Goal: Find specific page/section: Find specific page/section

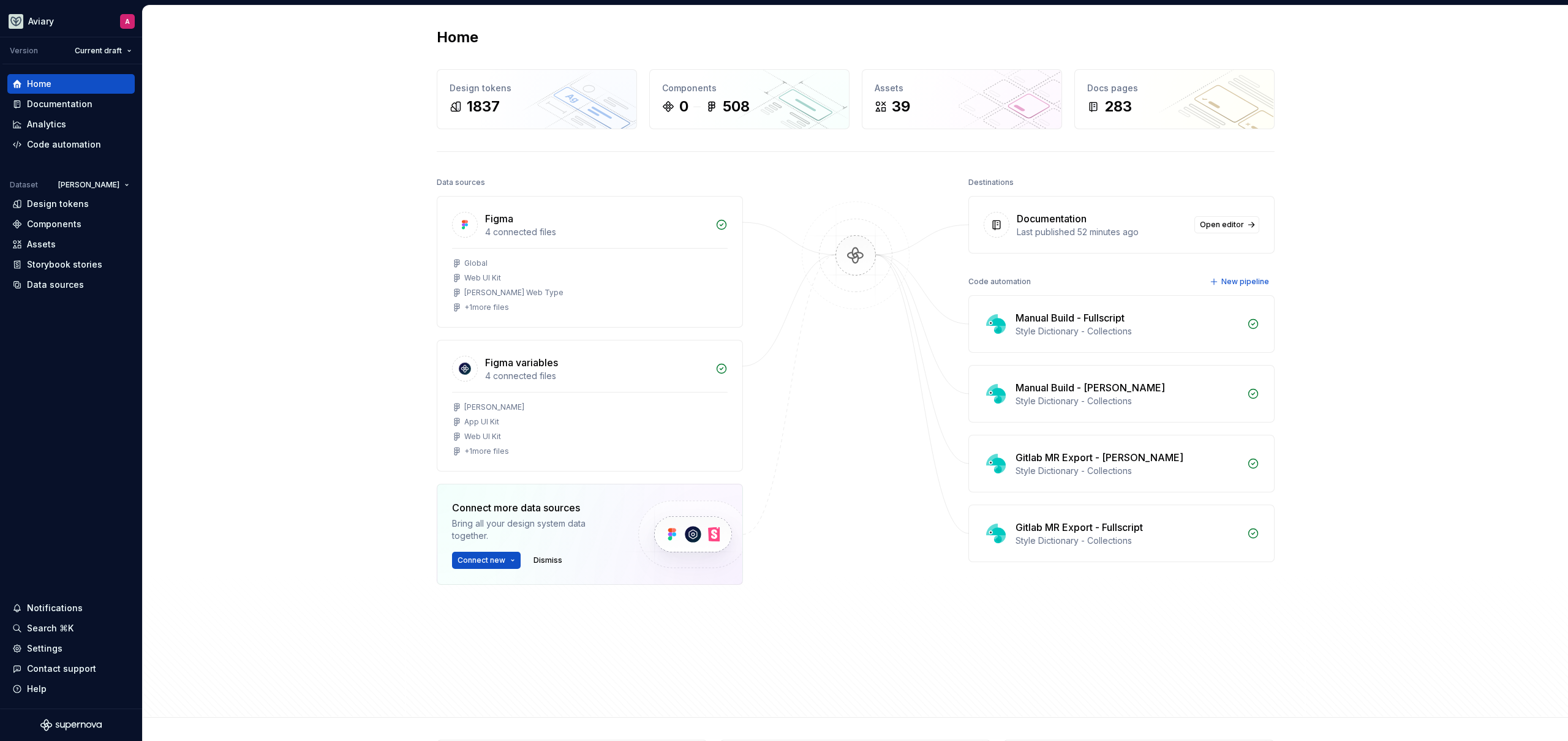
click at [362, 158] on div "Home Design tokens 1837 Components 0 508 Assets 39 Docs pages 283 Data sources …" at bounding box center [855, 362] width 1425 height 713
click at [83, 200] on div "Design tokens" at bounding box center [58, 204] width 62 height 12
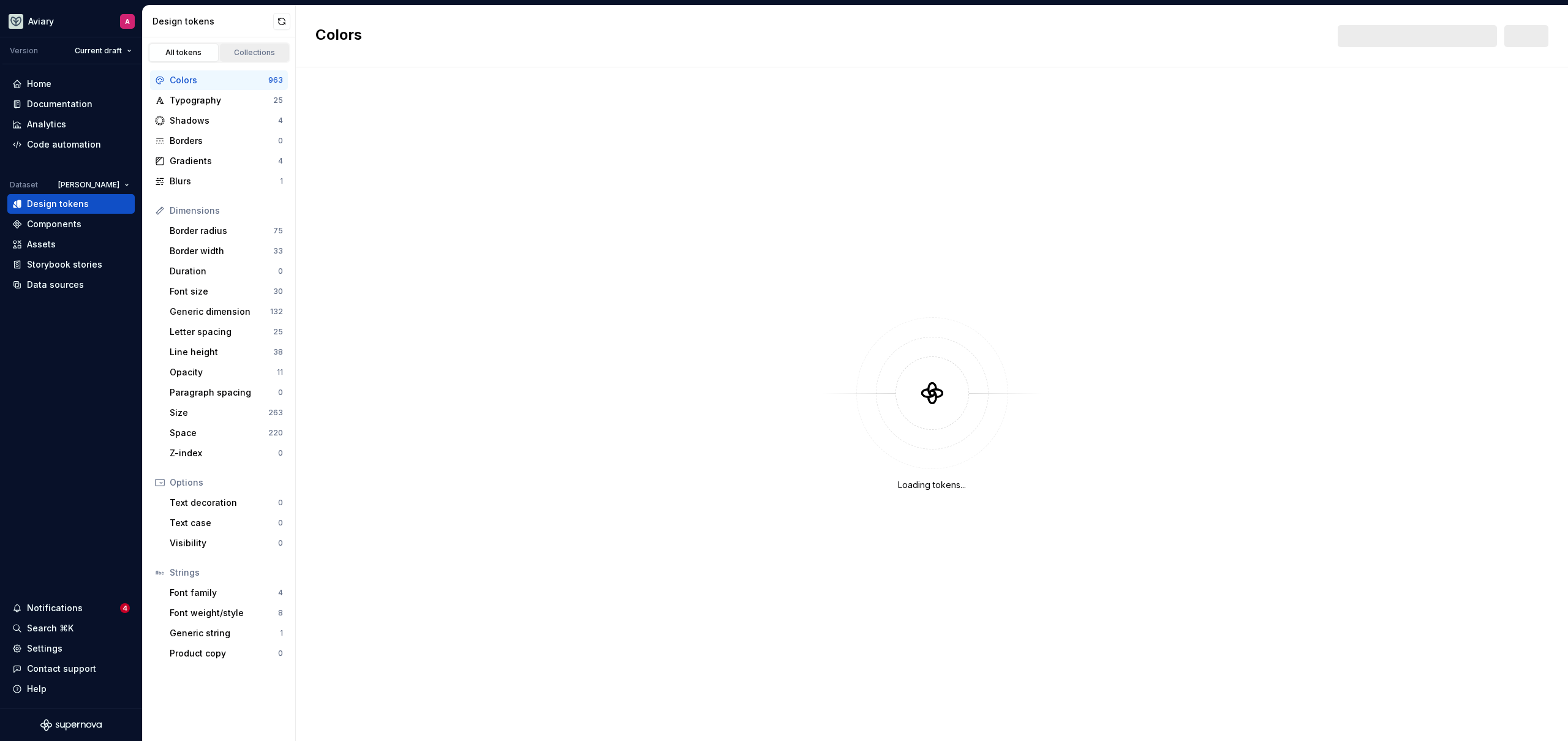
click at [258, 53] on div "Collections" at bounding box center [255, 53] width 61 height 10
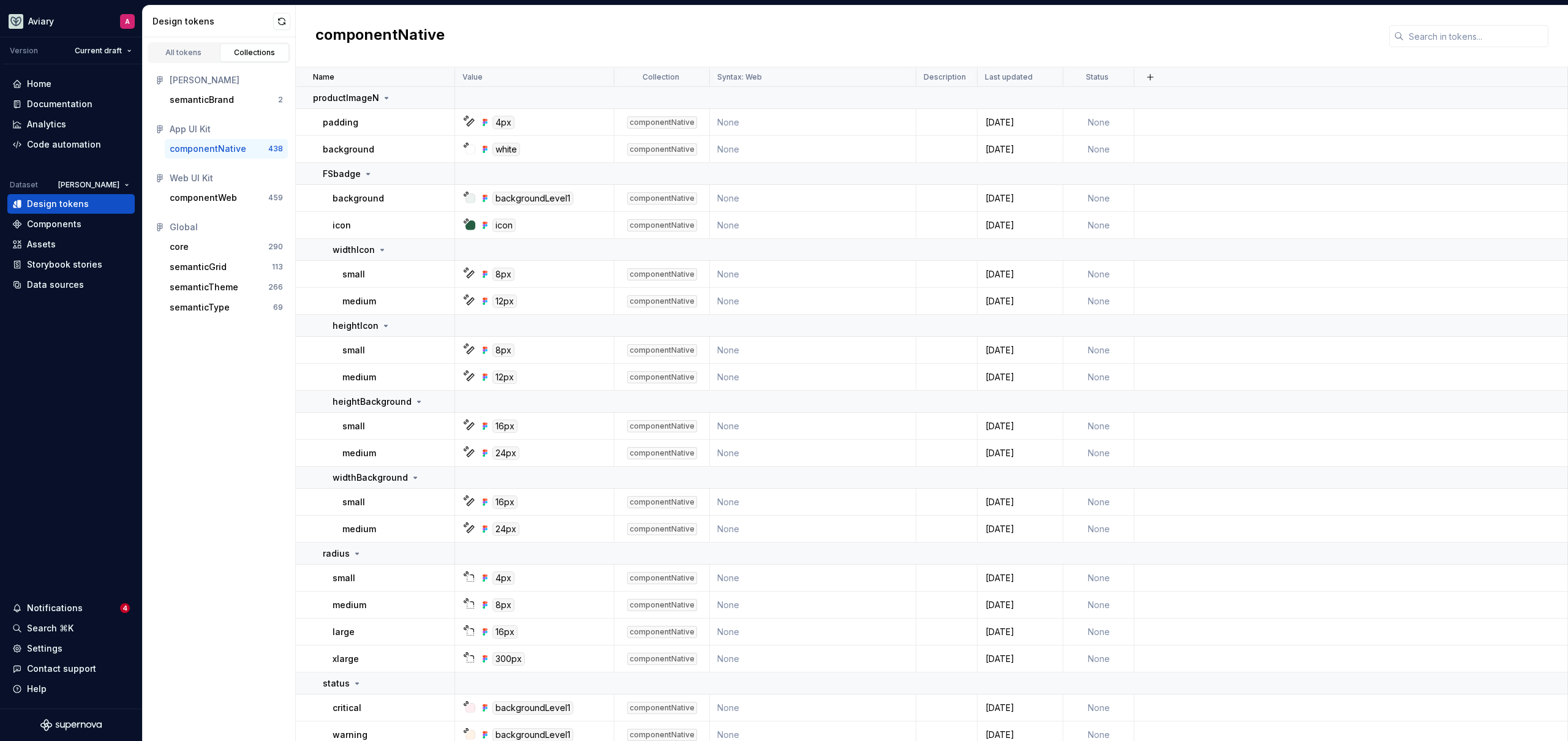
click at [209, 153] on div "componentNative" at bounding box center [208, 148] width 77 height 12
click at [1446, 37] on input "text" at bounding box center [1475, 36] width 144 height 22
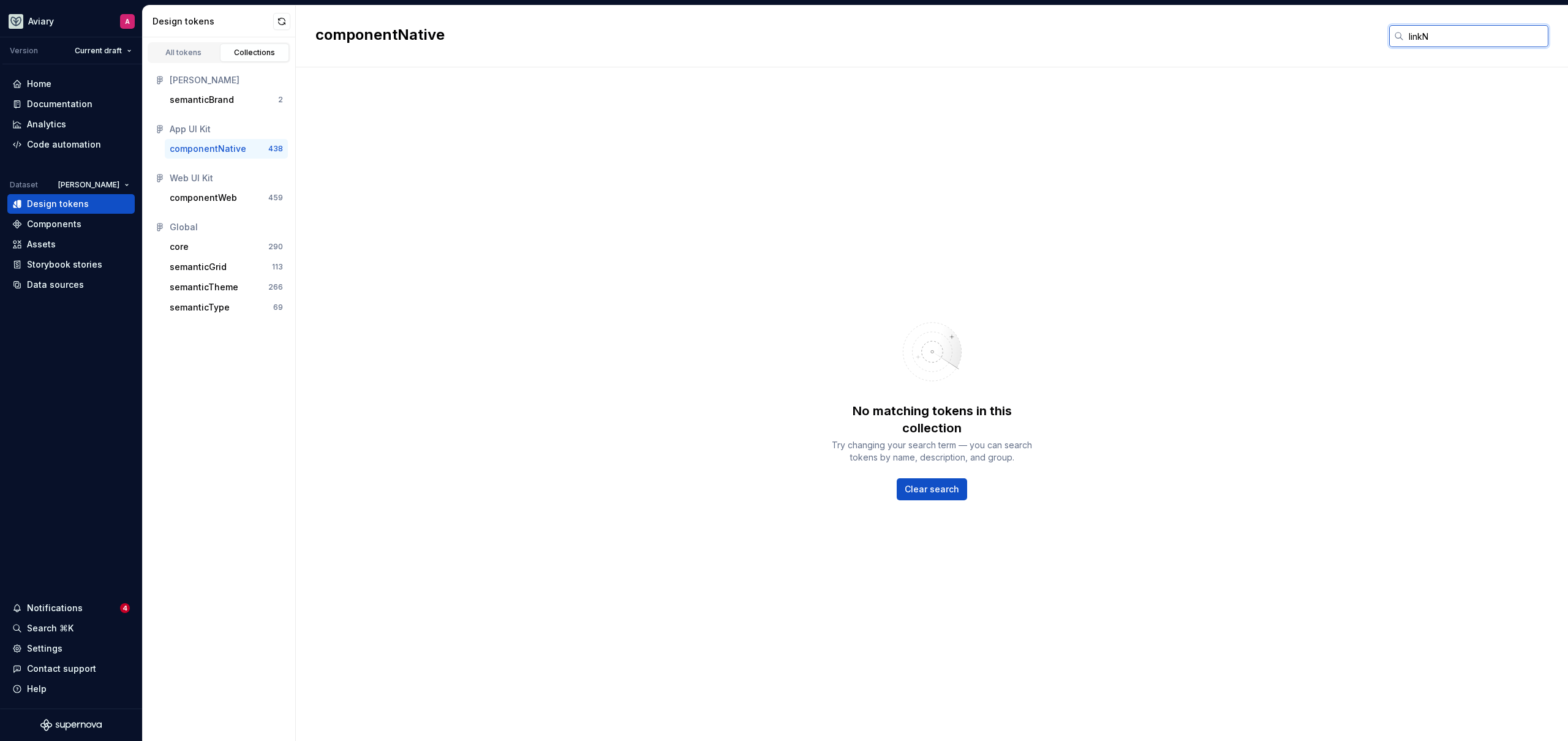
type input "linkN"
